Goal: Navigation & Orientation: Find specific page/section

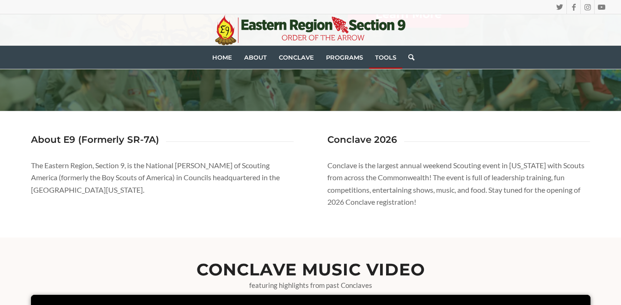
scroll to position [277, 0]
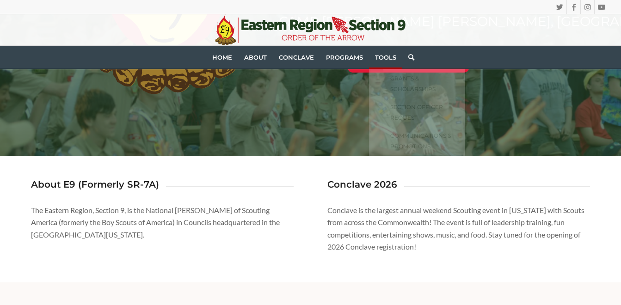
click at [371, 67] on link "Tools" at bounding box center [385, 57] width 33 height 23
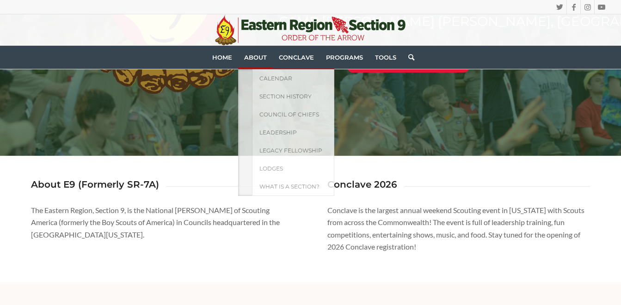
click at [253, 58] on span "About" at bounding box center [255, 57] width 23 height 7
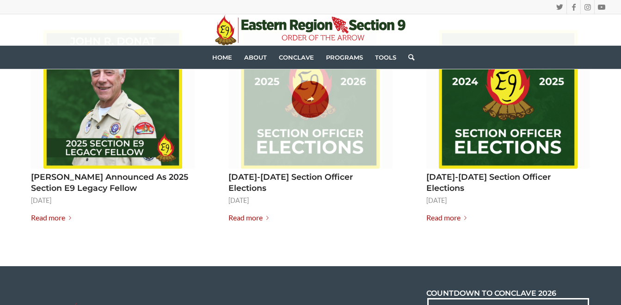
scroll to position [1294, 0]
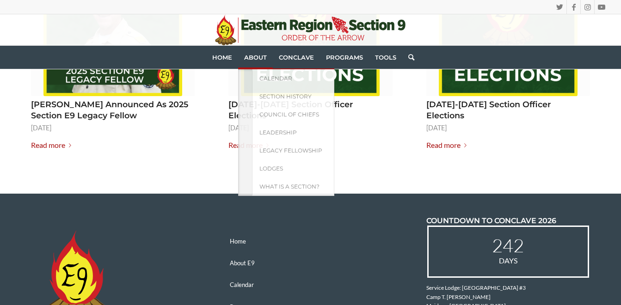
click at [268, 60] on link "About" at bounding box center [255, 57] width 35 height 23
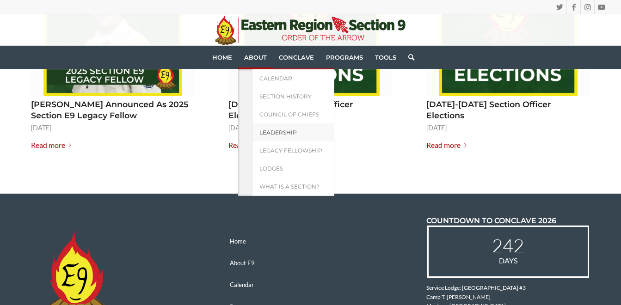
click at [284, 127] on link "Leadership" at bounding box center [293, 132] width 82 height 18
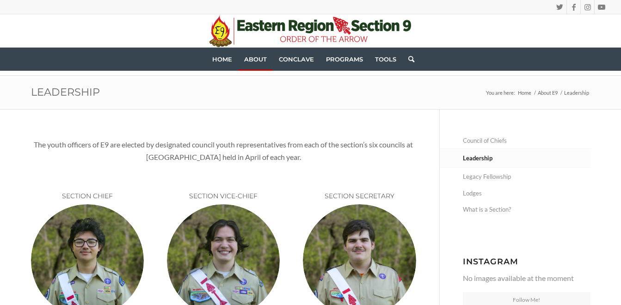
scroll to position [46, 0]
